Goal: Entertainment & Leisure: Browse casually

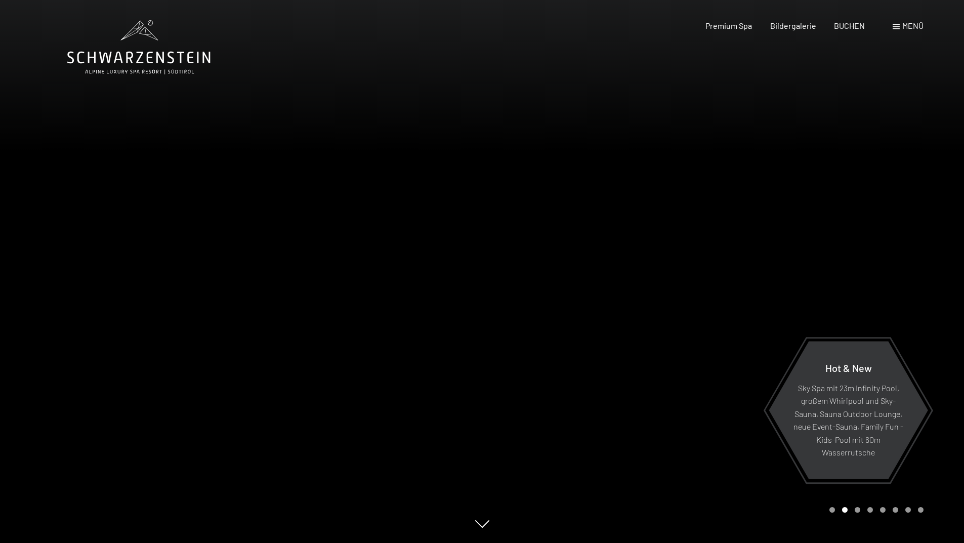
click at [794, 25] on span "Bildergalerie" at bounding box center [793, 26] width 46 height 10
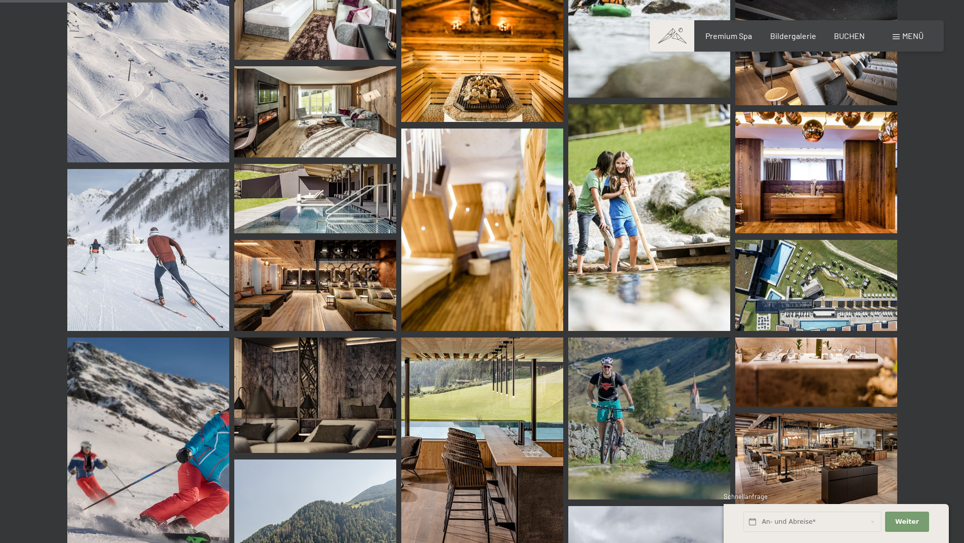
scroll to position [2278, 0]
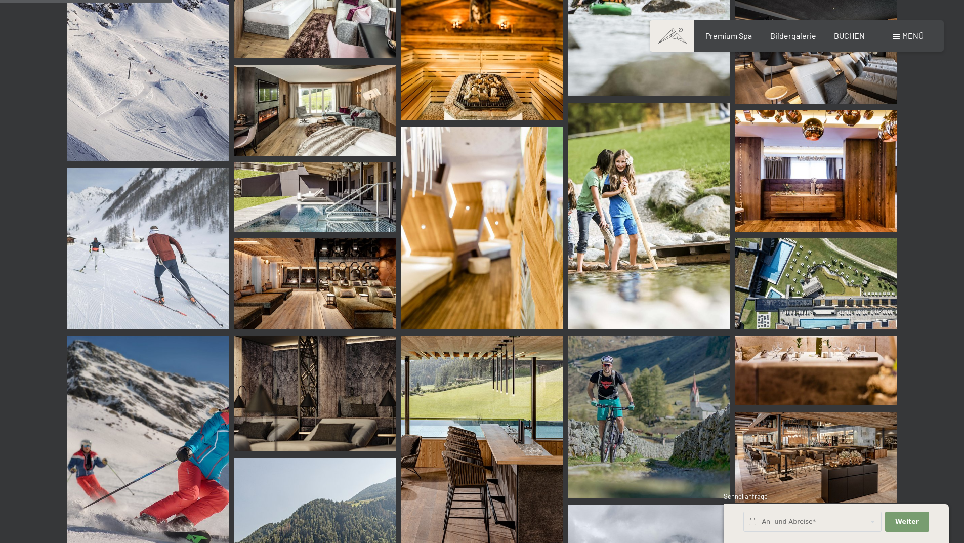
click at [814, 288] on img at bounding box center [816, 283] width 162 height 91
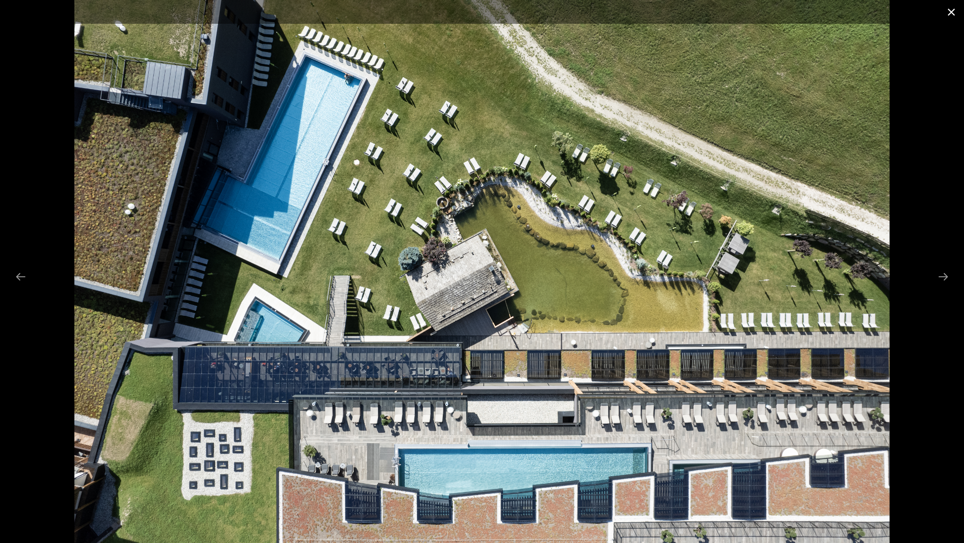
click at [953, 9] on button "Close gallery" at bounding box center [951, 12] width 25 height 24
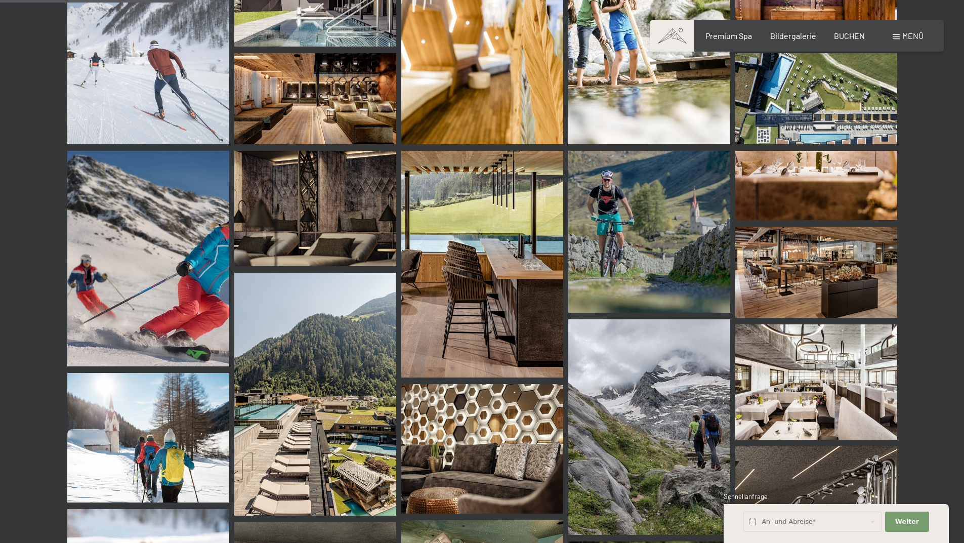
scroll to position [2480, 0]
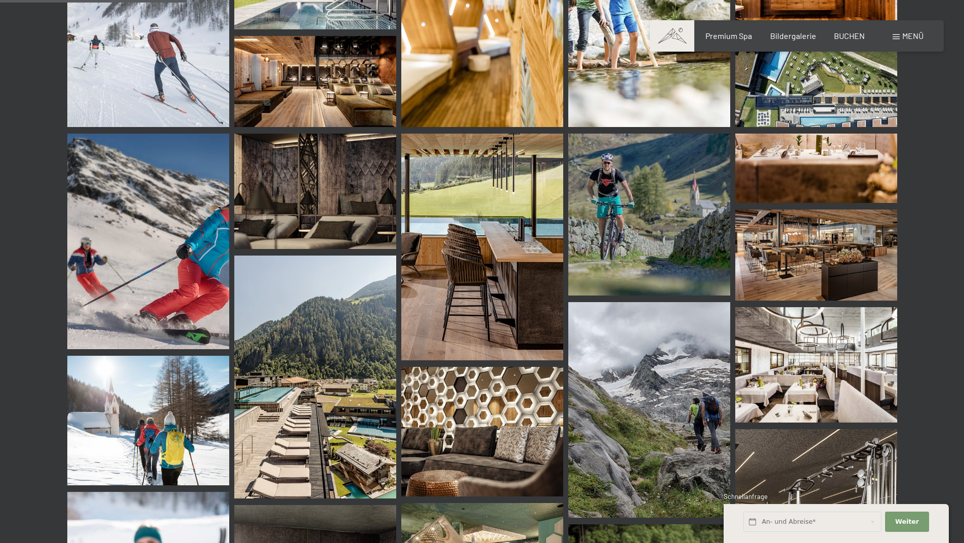
click at [304, 421] on img at bounding box center [315, 377] width 162 height 243
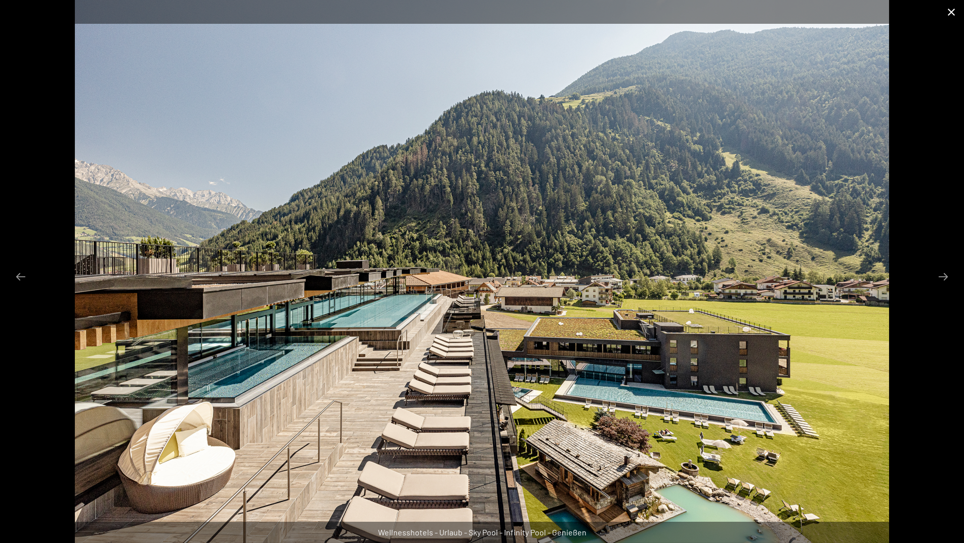
click at [954, 10] on button "Close gallery" at bounding box center [951, 12] width 25 height 24
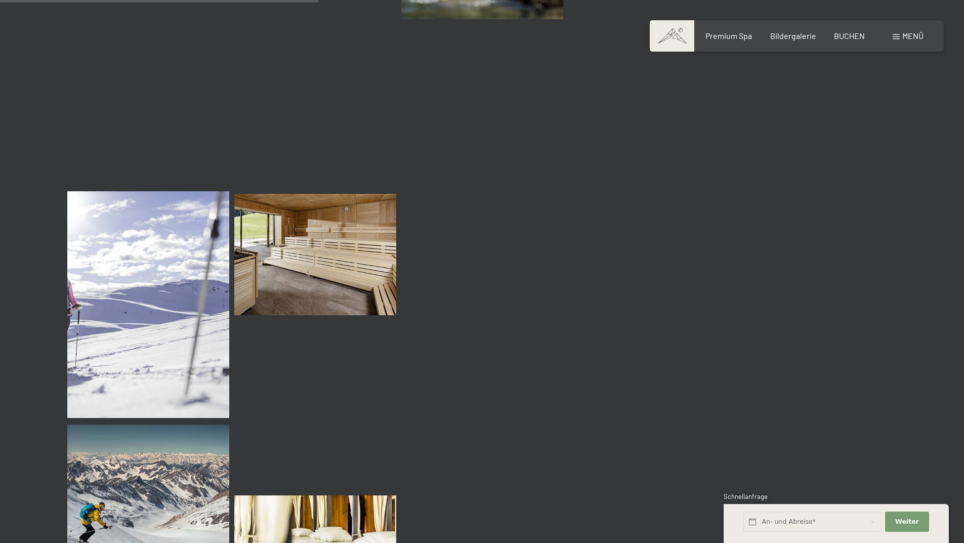
scroll to position [4252, 0]
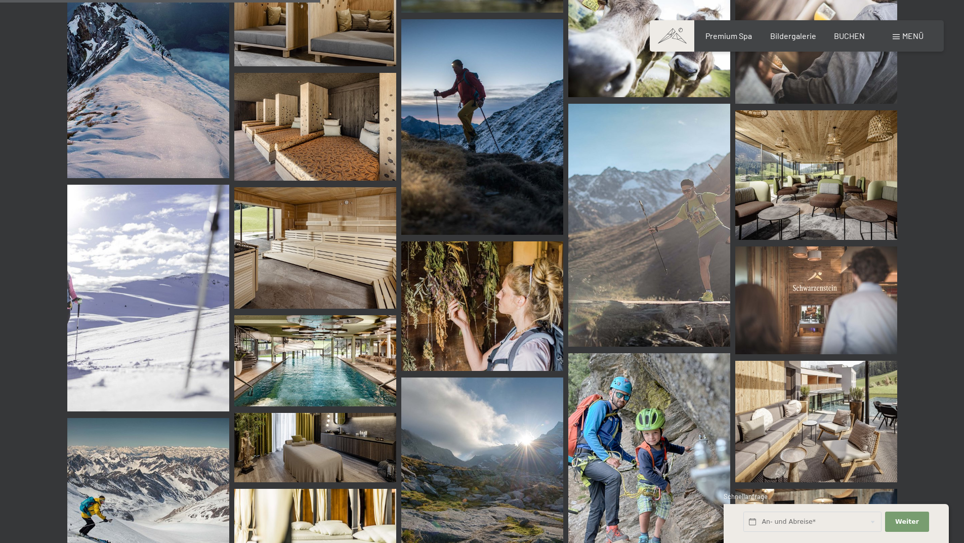
click at [336, 362] on img at bounding box center [315, 360] width 162 height 91
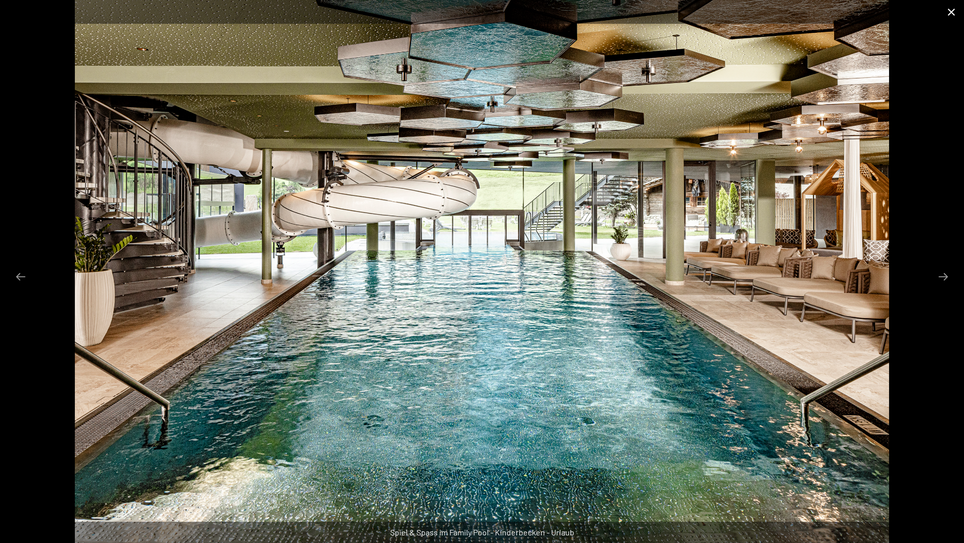
click at [954, 8] on button "Close gallery" at bounding box center [951, 12] width 25 height 24
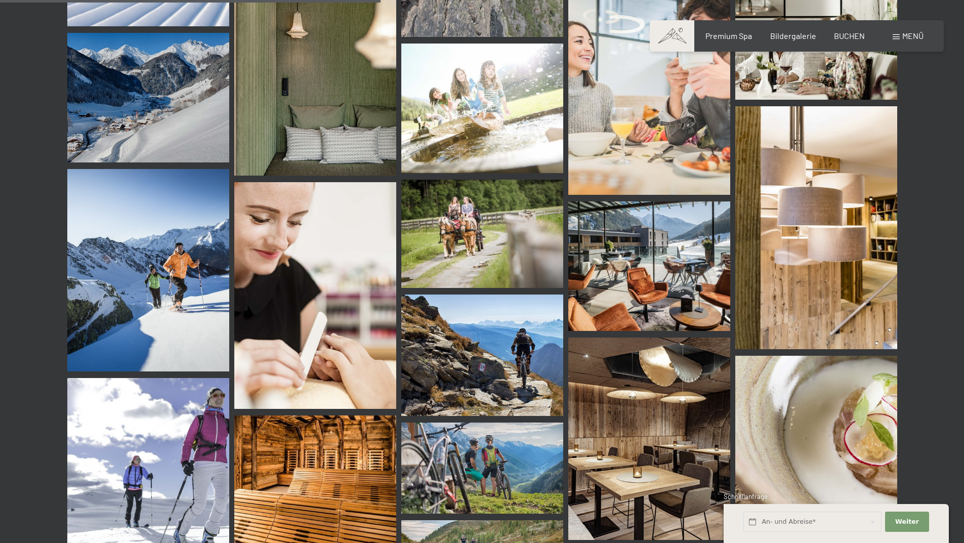
scroll to position [5062, 0]
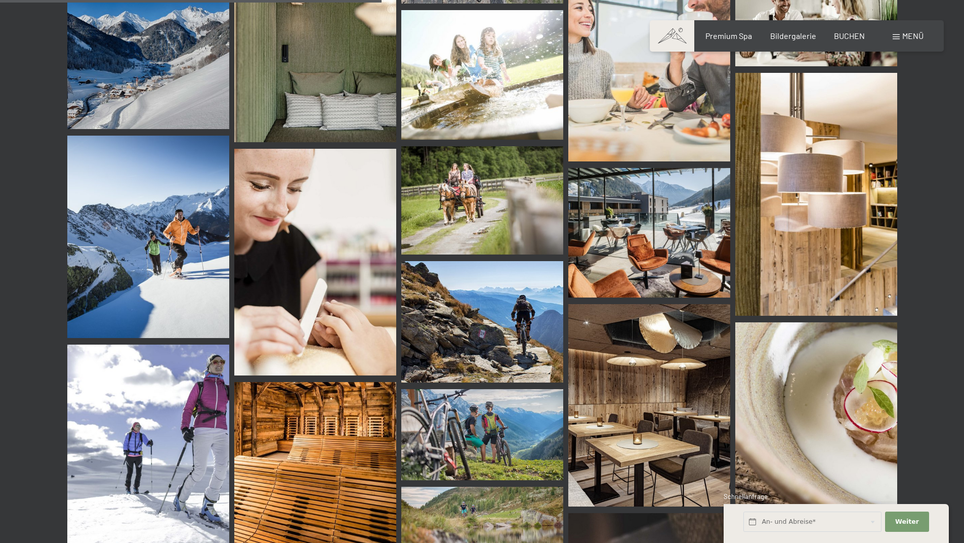
click at [655, 205] on img at bounding box center [649, 233] width 162 height 130
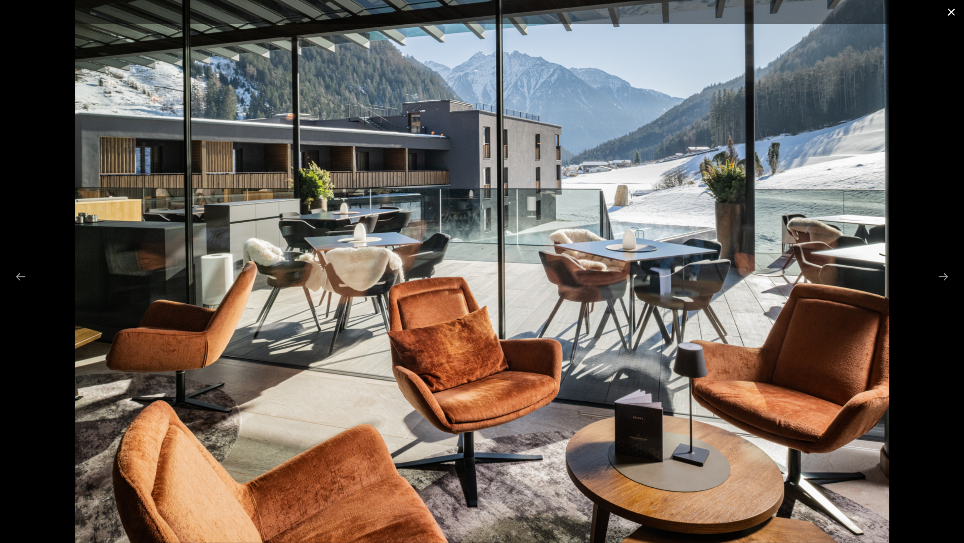
click at [955, 11] on button "Close gallery" at bounding box center [951, 12] width 25 height 24
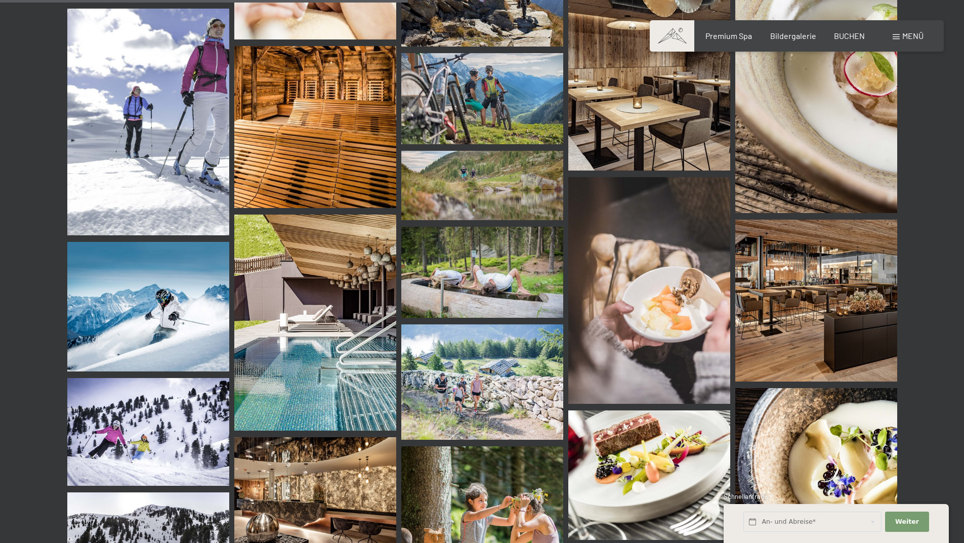
scroll to position [5416, 0]
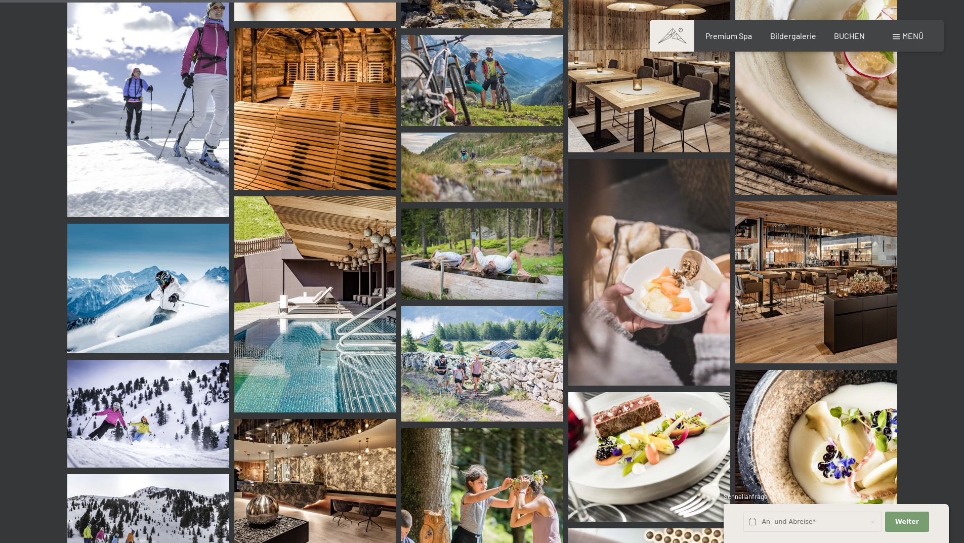
click at [301, 336] on img at bounding box center [315, 304] width 162 height 216
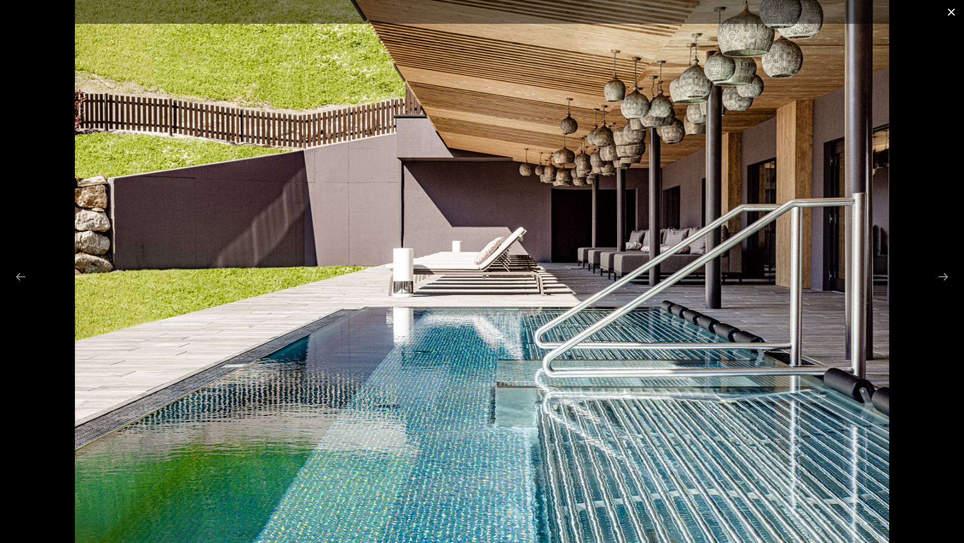
click at [956, 12] on button "Close gallery" at bounding box center [951, 12] width 25 height 24
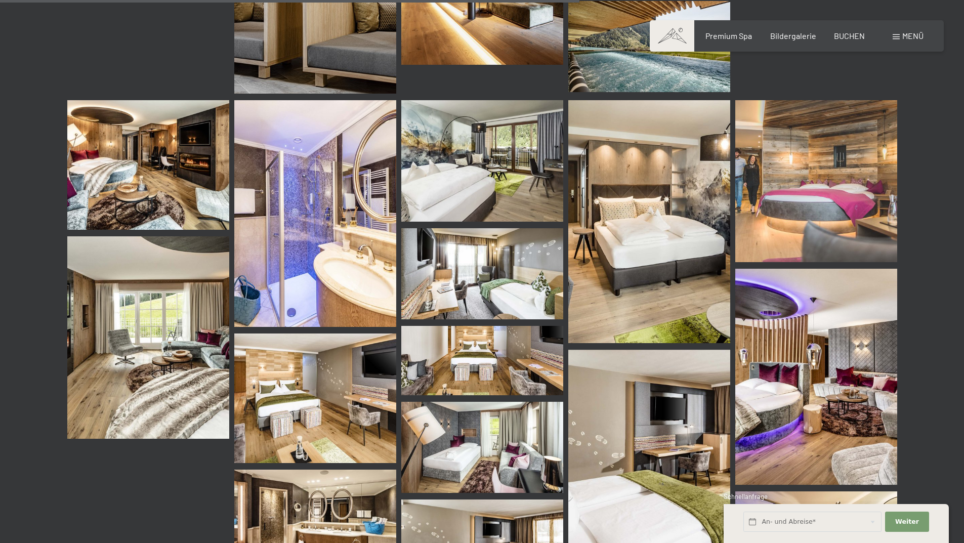
scroll to position [7694, 0]
